Goal: Find specific fact: Find specific fact

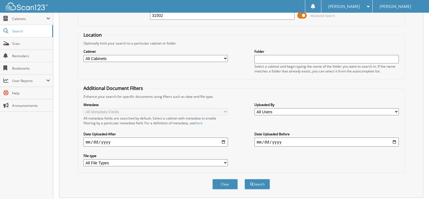
scroll to position [52, 0]
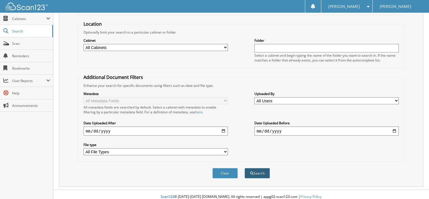
type input "31502"
click at [258, 169] on button "Search" at bounding box center [256, 173] width 25 height 10
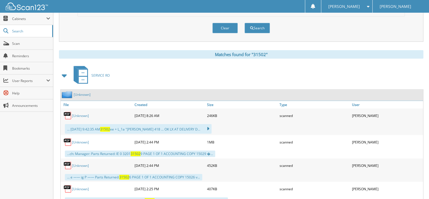
scroll to position [197, 0]
click at [75, 113] on link "[Unknown]" at bounding box center [80, 115] width 17 height 5
click at [225, 23] on button "Clear" at bounding box center [224, 28] width 25 height 10
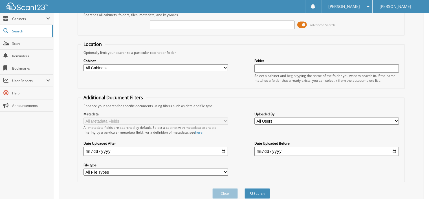
scroll to position [0, 0]
